Goal: Communication & Community: Answer question/provide support

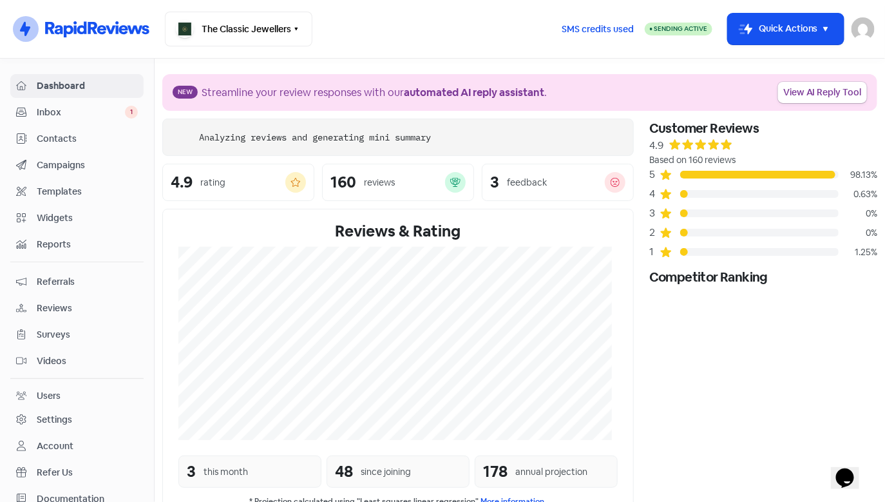
click at [110, 119] on div "Inbox 1" at bounding box center [77, 112] width 122 height 15
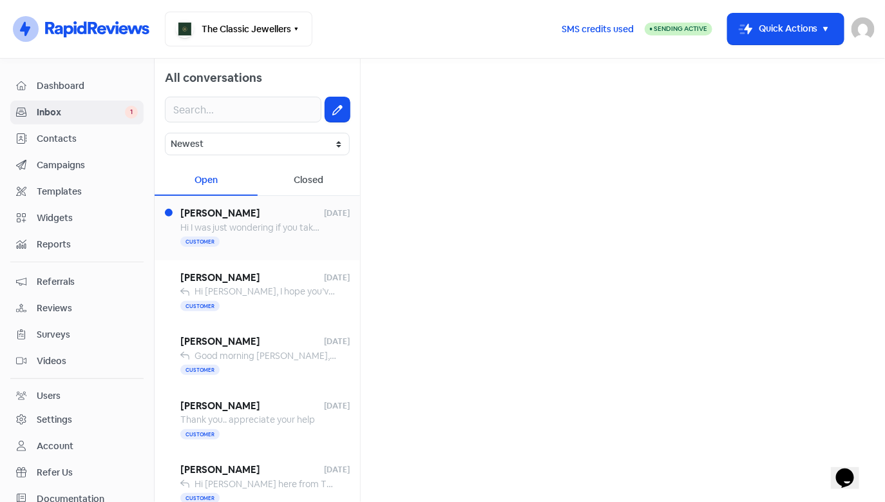
click at [250, 224] on span "Hi I was just wondering if you take off gold plating from silver jewellery? Tha…" at bounding box center [341, 228] width 322 height 12
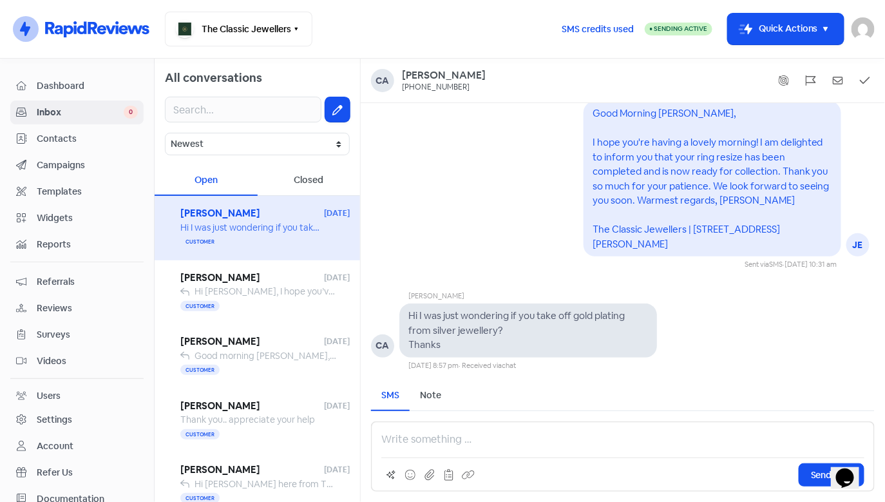
click at [509, 447] on p at bounding box center [622, 439] width 483 height 15
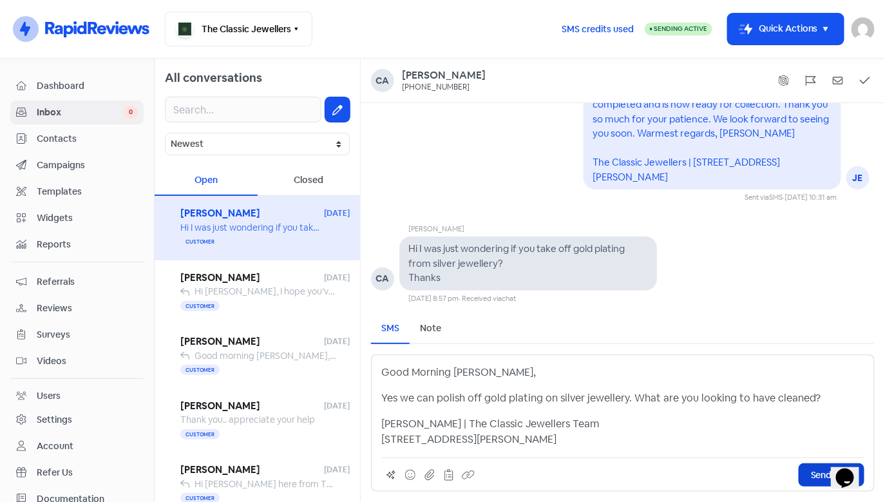
click at [807, 470] on button "Send SMS" at bounding box center [832, 474] width 66 height 23
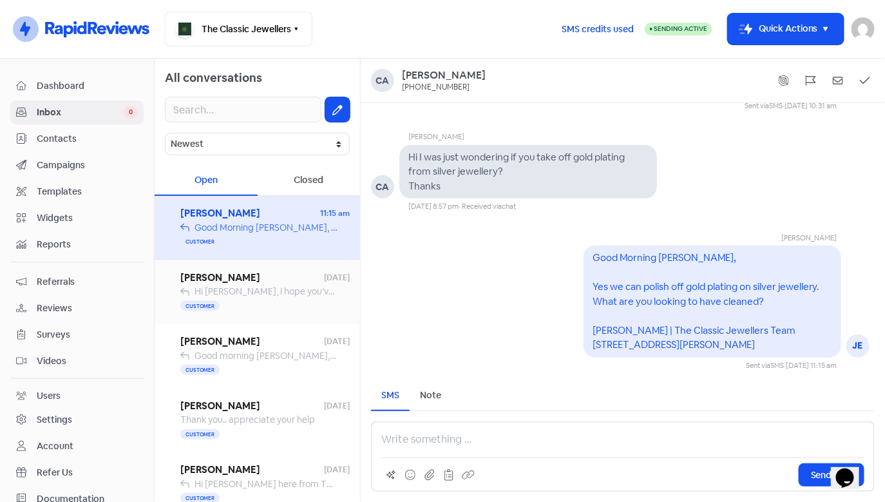
click at [262, 283] on span "[PERSON_NAME]" at bounding box center [252, 278] width 144 height 15
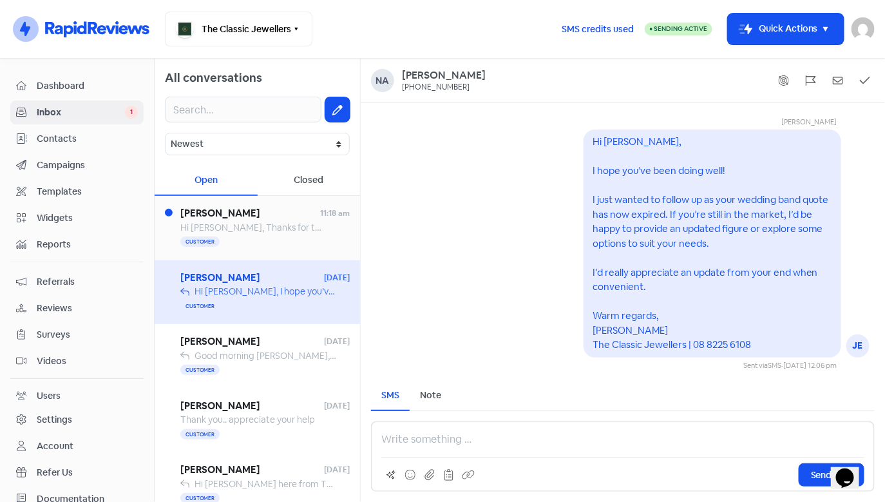
click at [251, 236] on div "Customer" at bounding box center [264, 242] width 169 height 15
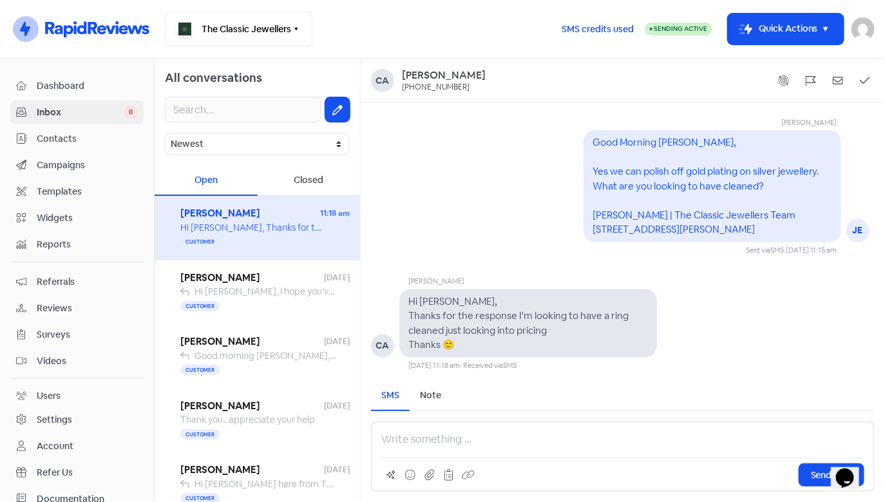
click at [447, 435] on p at bounding box center [622, 439] width 483 height 15
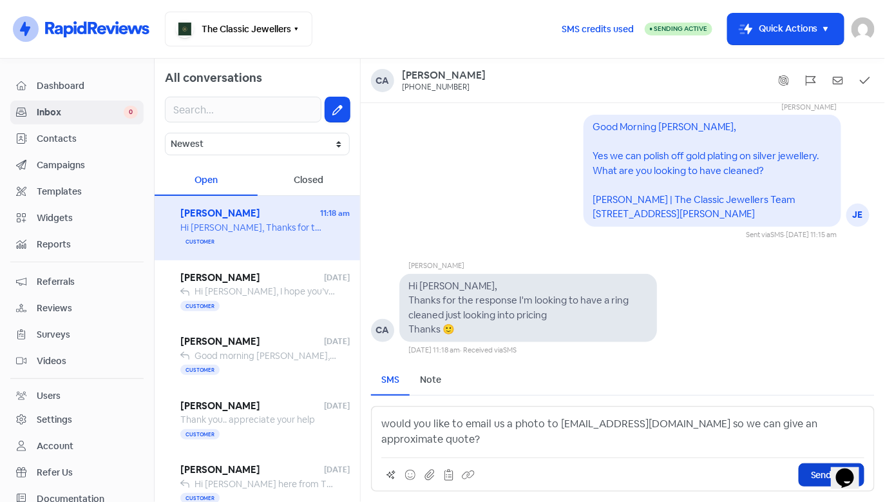
click at [813, 472] on span "Send SMS" at bounding box center [831, 475] width 41 height 14
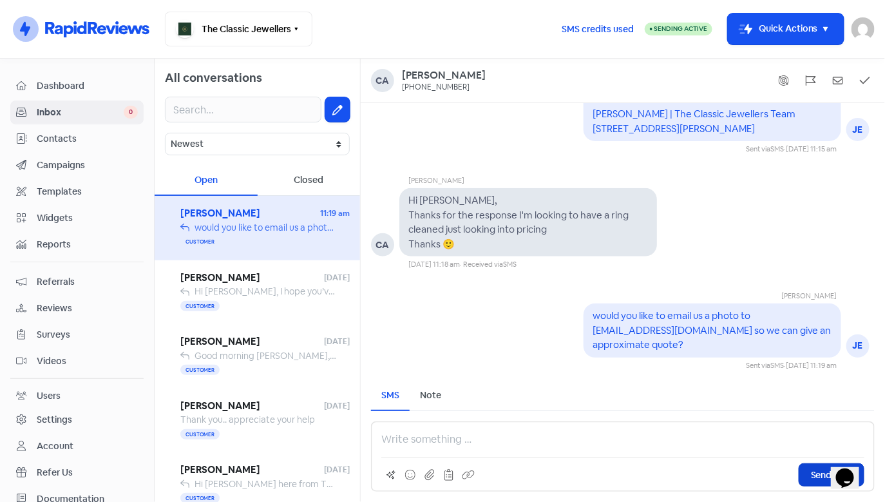
click at [260, 226] on span "would you like to email us a photo to [EMAIL_ADDRESS][DOMAIN_NAME] so we can gi…" at bounding box center [426, 228] width 463 height 12
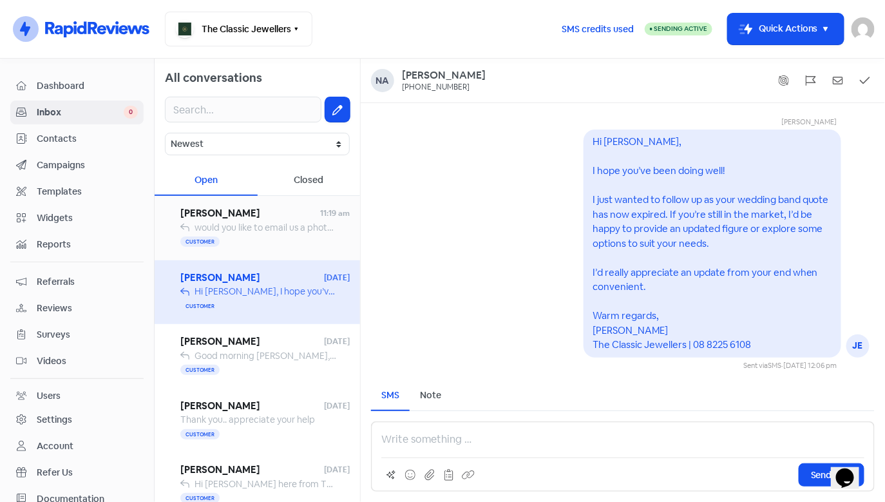
click at [262, 236] on div "Customer" at bounding box center [264, 242] width 169 height 15
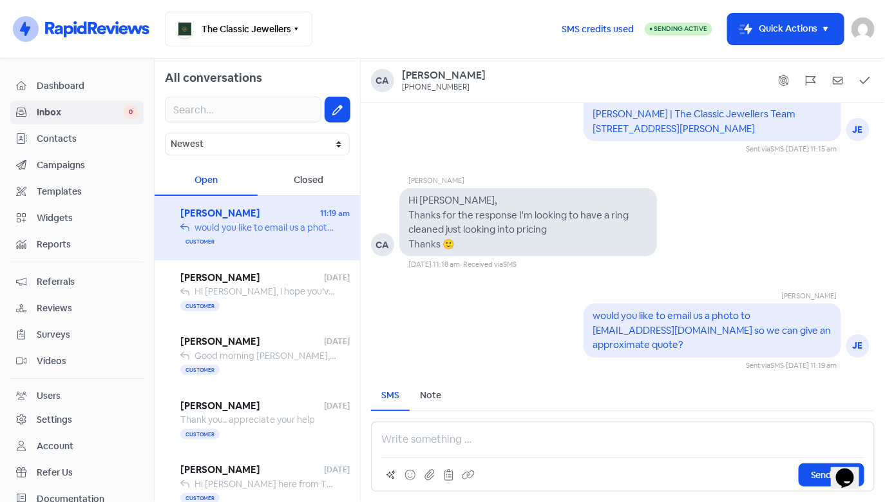
click at [536, 441] on p at bounding box center [622, 439] width 483 height 15
